Goal: Navigation & Orientation: Find specific page/section

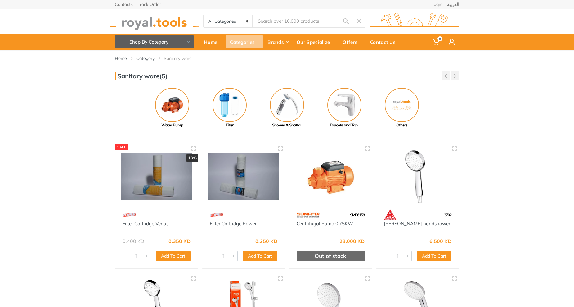
click at [250, 41] on div "Categories" at bounding box center [245, 41] width 38 height 13
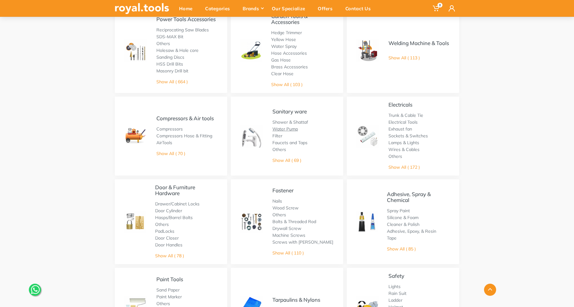
scroll to position [217, 0]
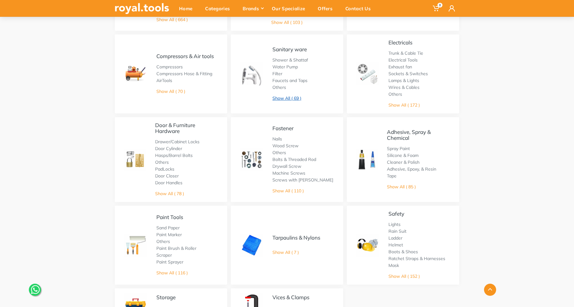
click at [300, 97] on link "Show All ( 69 )" at bounding box center [287, 98] width 29 height 6
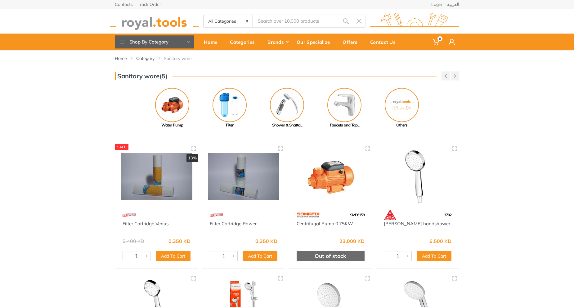
click at [409, 103] on img at bounding box center [402, 105] width 34 height 34
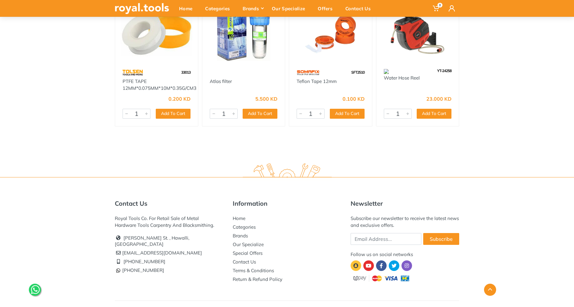
scroll to position [103, 0]
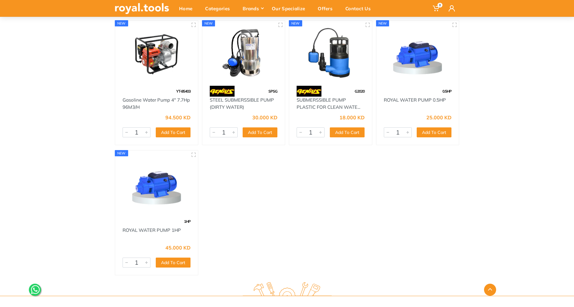
scroll to position [2330, 0]
